Goal: Transaction & Acquisition: Download file/media

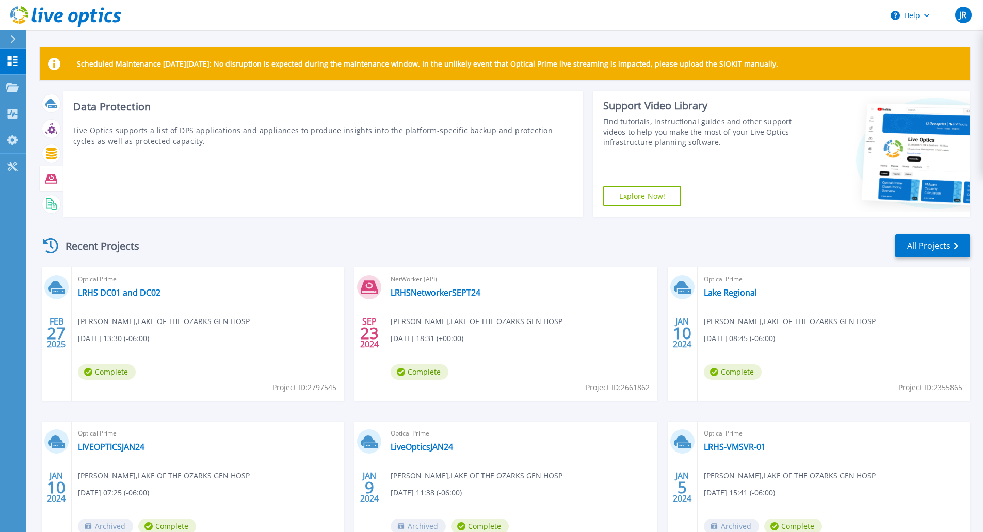
click at [51, 179] on icon at bounding box center [51, 179] width 12 height 12
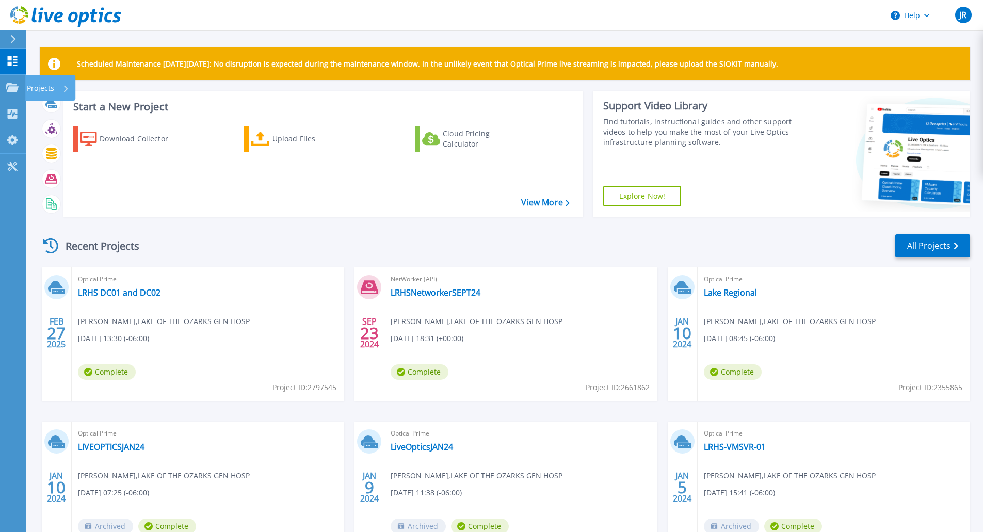
click at [31, 88] on p "Projects" at bounding box center [40, 88] width 27 height 27
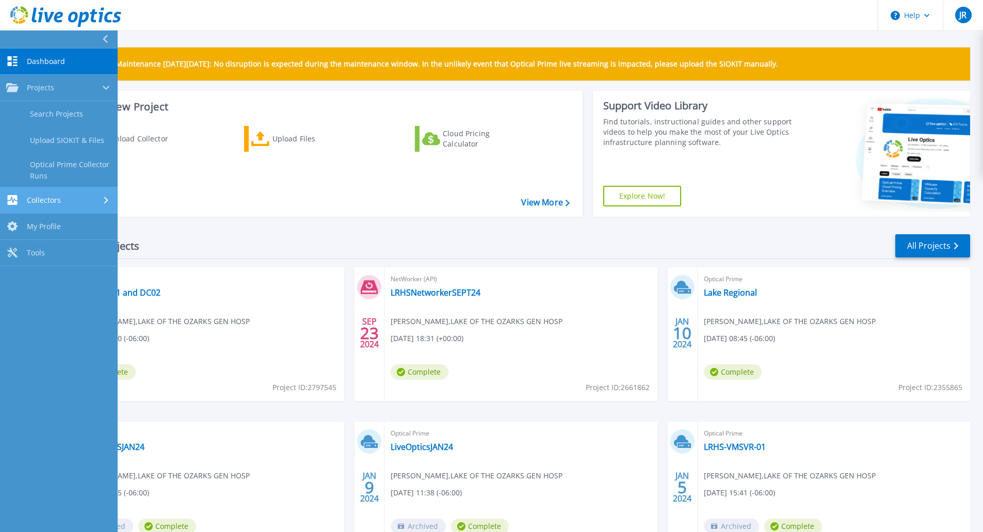
click at [51, 200] on span "Collectors" at bounding box center [44, 200] width 34 height 9
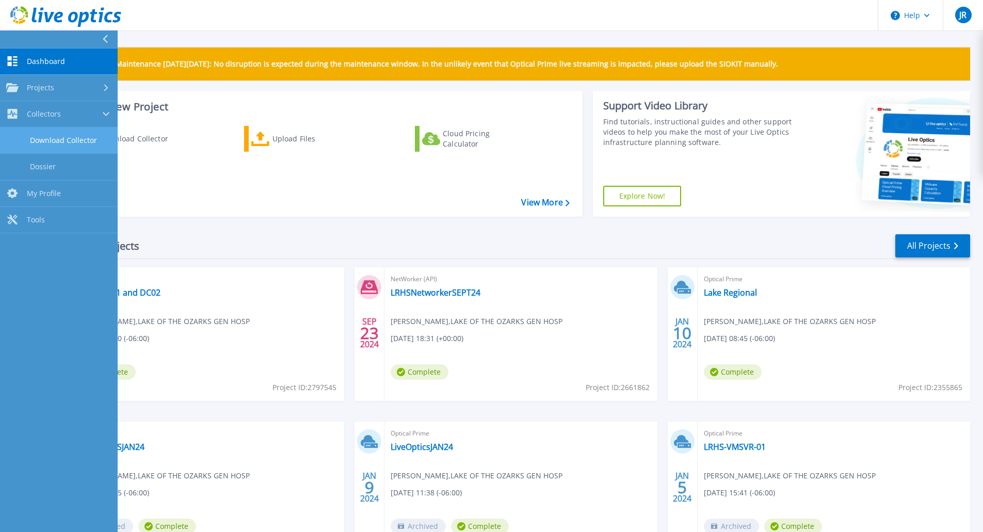
click at [53, 138] on link "Download Collector" at bounding box center [59, 140] width 118 height 26
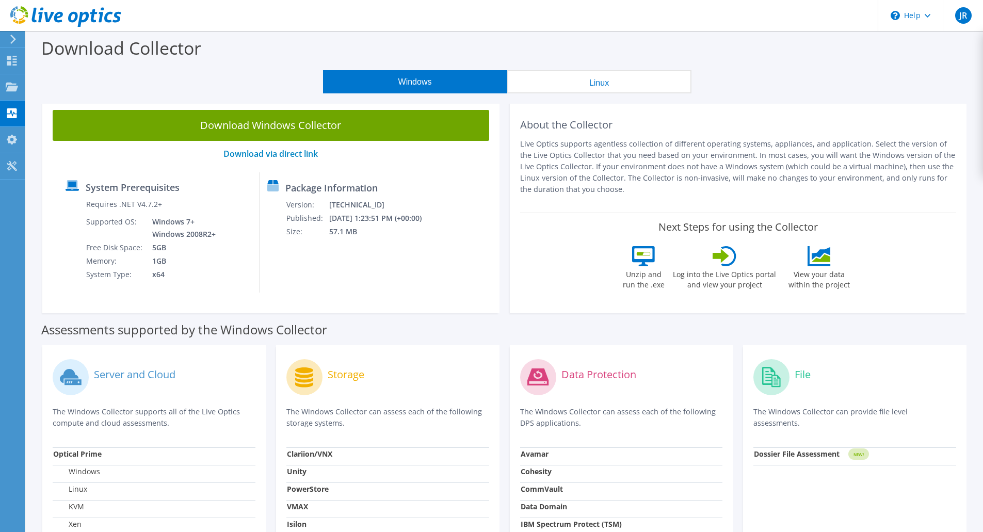
click at [529, 455] on strong "Avamar" at bounding box center [535, 454] width 28 height 10
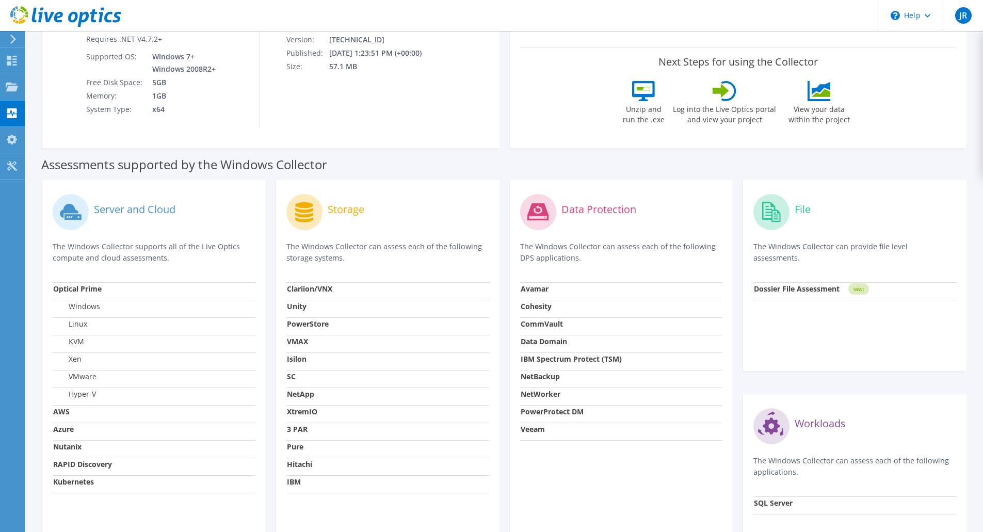
scroll to position [172, 0]
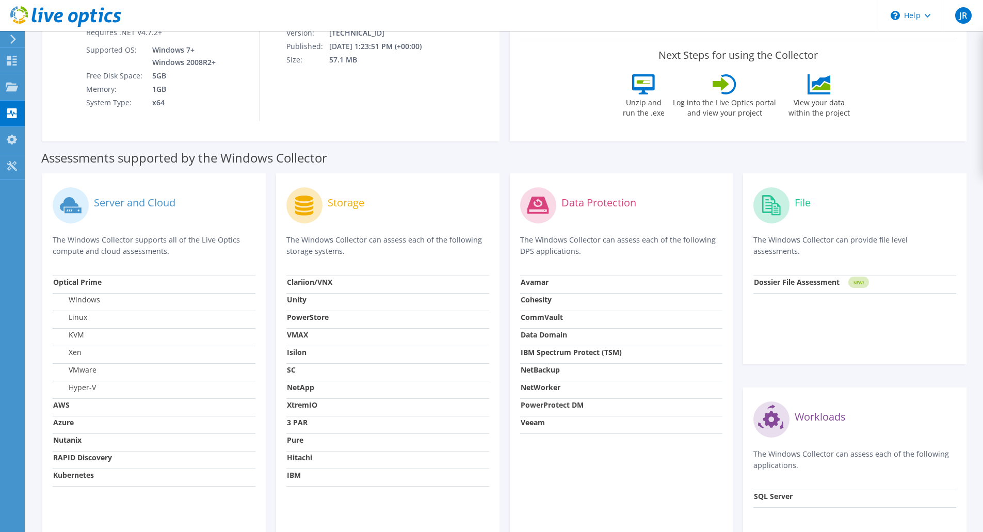
click at [539, 214] on circle at bounding box center [538, 205] width 36 height 36
click at [540, 283] on strong "Avamar" at bounding box center [535, 282] width 28 height 10
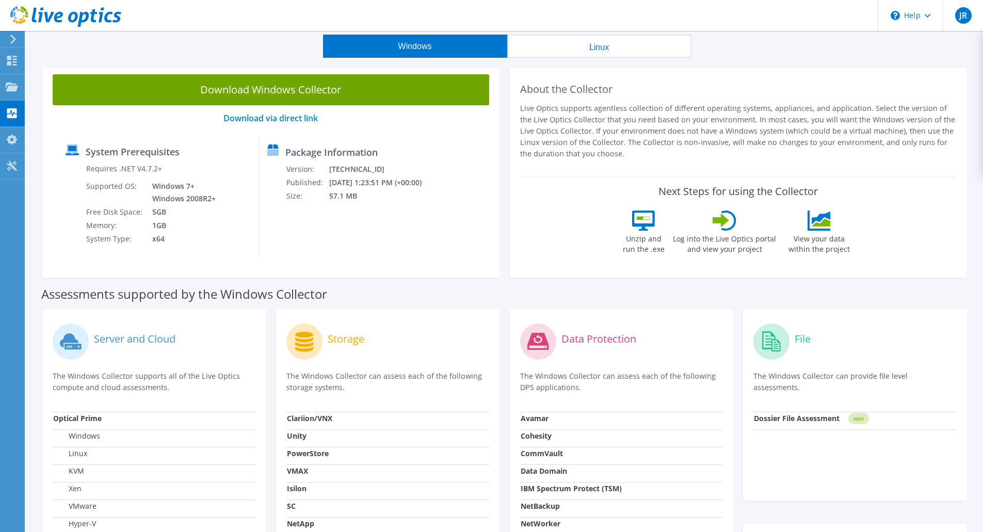
scroll to position [0, 0]
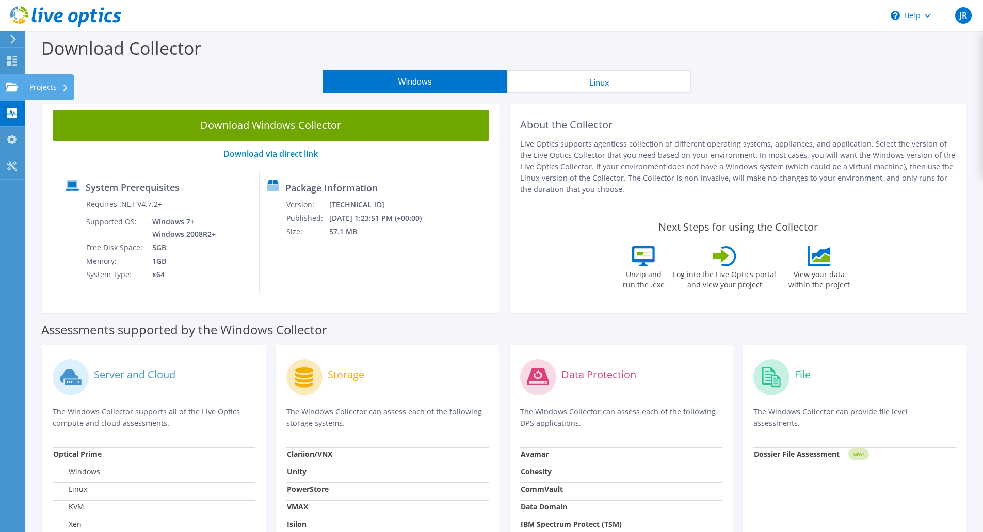
click at [28, 87] on div "Projects" at bounding box center [49, 87] width 50 height 26
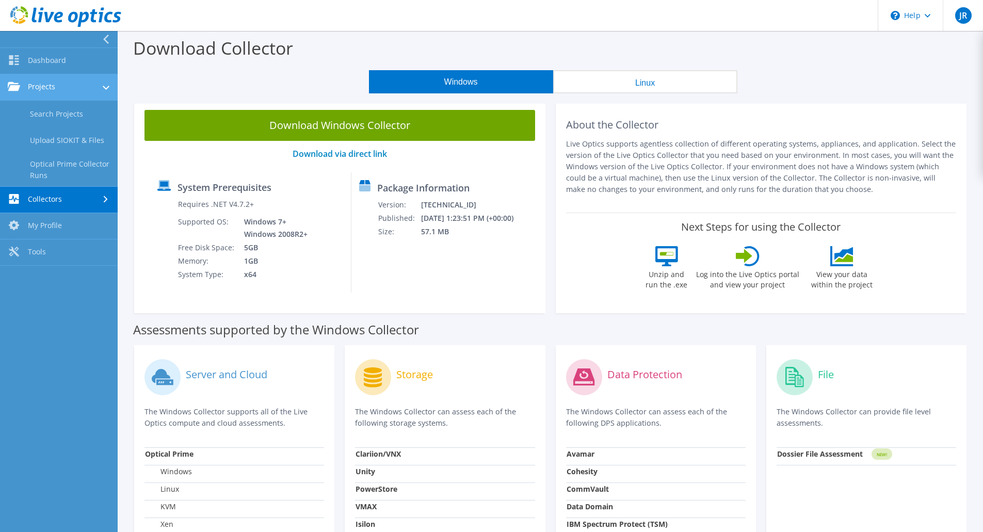
click at [47, 78] on link "Projects" at bounding box center [59, 87] width 118 height 26
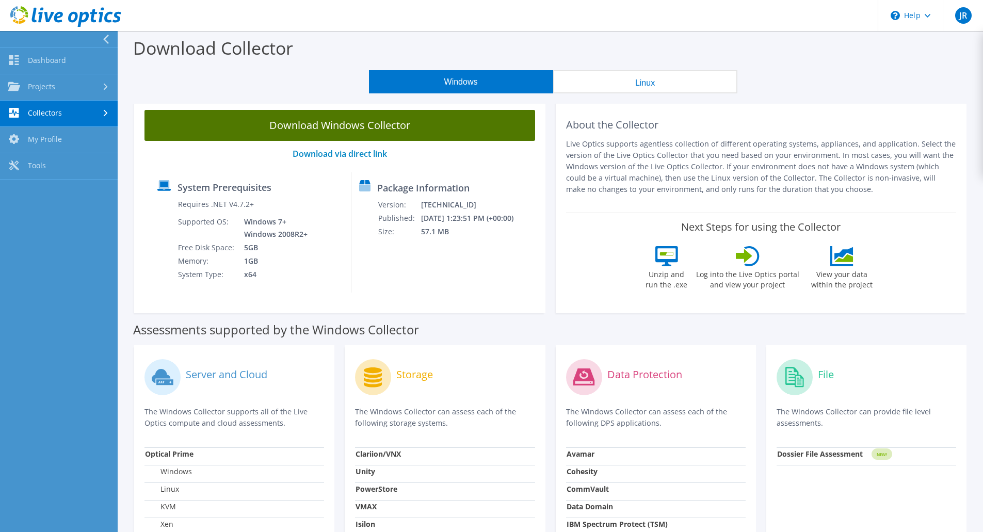
click at [305, 127] on link "Download Windows Collector" at bounding box center [340, 125] width 391 height 31
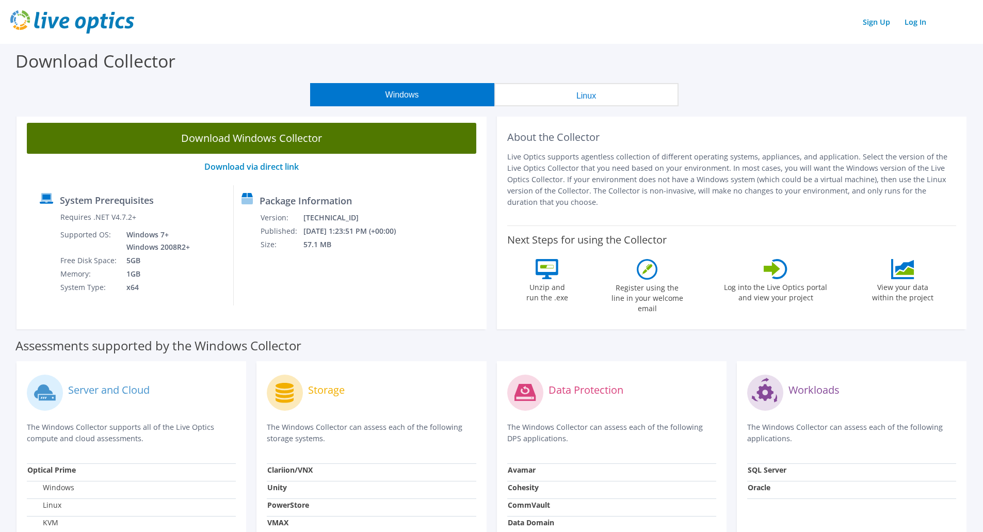
click at [286, 143] on link "Download Windows Collector" at bounding box center [252, 138] width 450 height 31
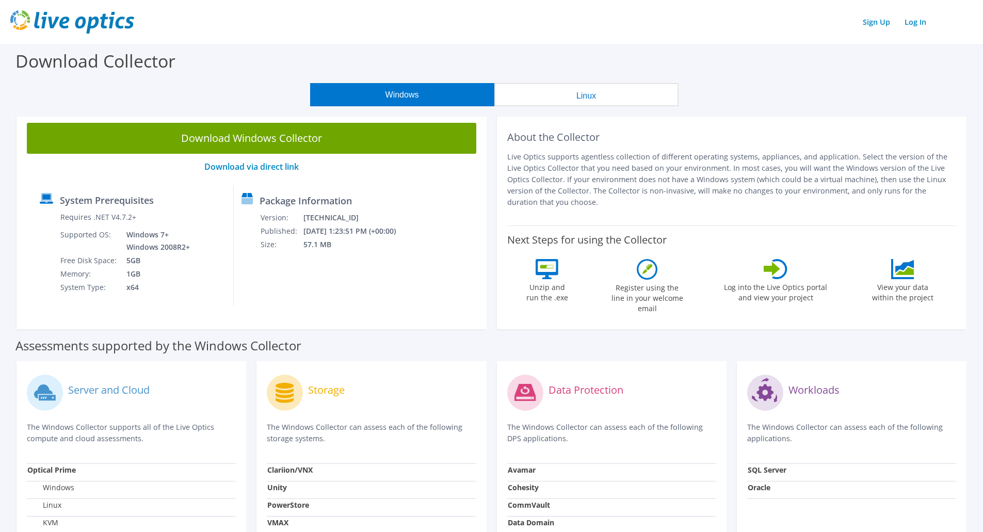
click at [520, 463] on td "Avamar" at bounding box center [611, 472] width 209 height 18
click at [521, 465] on strong "Avamar" at bounding box center [522, 470] width 28 height 10
click at [519, 397] on circle at bounding box center [525, 393] width 36 height 36
